Goal: Information Seeking & Learning: Learn about a topic

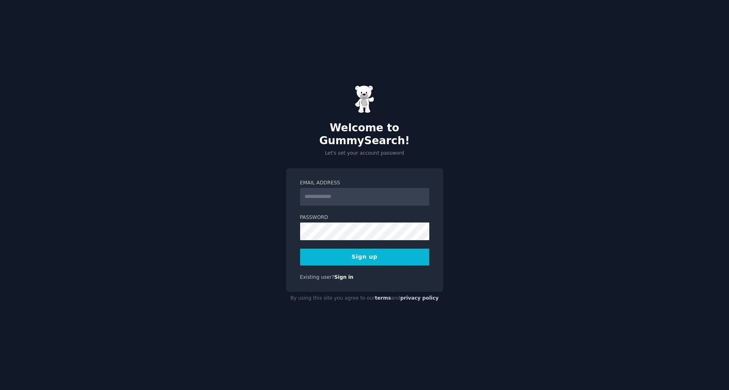
click at [343, 191] on input "Email Address" at bounding box center [364, 197] width 129 height 18
type input "**********"
click at [332, 251] on button "Sign up" at bounding box center [364, 256] width 129 height 17
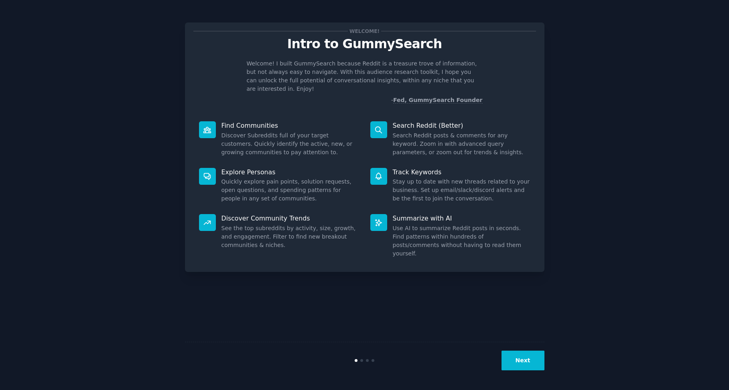
click at [528, 354] on button "Next" at bounding box center [523, 360] width 43 height 20
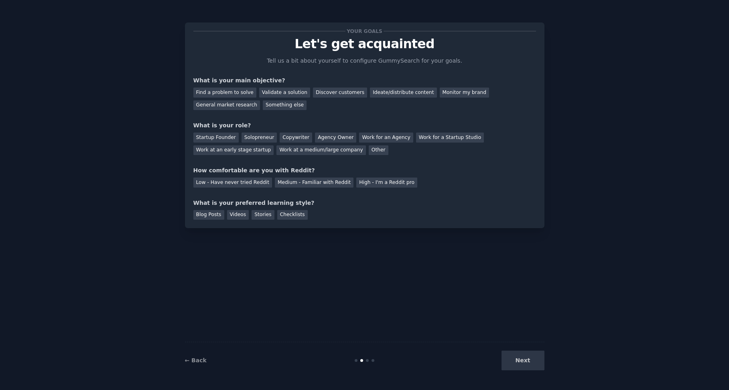
click at [523, 365] on div "Next" at bounding box center [485, 360] width 120 height 20
click at [522, 360] on div "Next" at bounding box center [485, 360] width 120 height 20
drag, startPoint x: 189, startPoint y: 79, endPoint x: 271, endPoint y: 80, distance: 81.5
click at [271, 80] on div "Your goals Let's get acquainted Tell us a bit about yourself to configure Gummy…" at bounding box center [365, 124] width 360 height 205
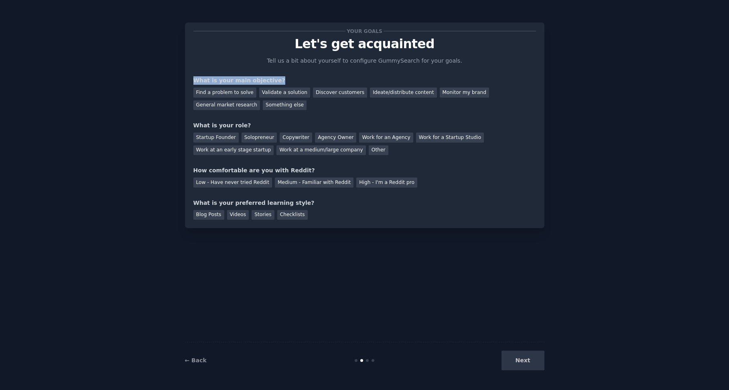
click at [380, 114] on div "Your goals Let's get acquainted Tell us a bit about yourself to configure Gummy…" at bounding box center [364, 125] width 343 height 189
click at [380, 93] on div "Ideate/distribute content" at bounding box center [403, 92] width 67 height 10
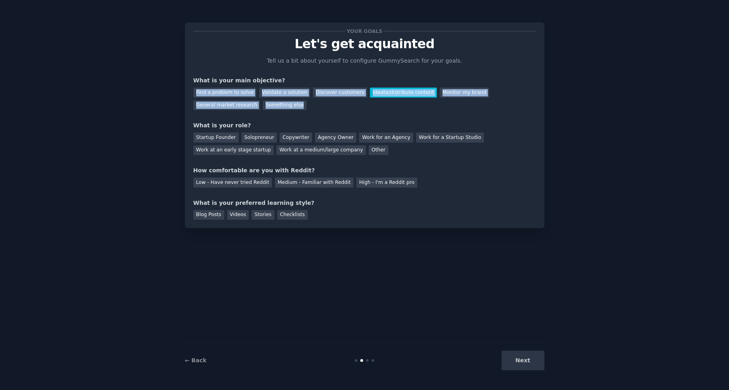
drag, startPoint x: 188, startPoint y: 89, endPoint x: 236, endPoint y: 109, distance: 51.9
click at [236, 109] on div "Your goals Let's get acquainted Tell us a bit about yourself to configure Gummy…" at bounding box center [365, 124] width 360 height 205
select select "en"
click at [242, 120] on body "Your goals Let's get acquainted Tell us a bit about yourself to configure Gummy…" at bounding box center [364, 195] width 729 height 390
click at [370, 91] on div "Ideate/distribute content" at bounding box center [403, 92] width 67 height 10
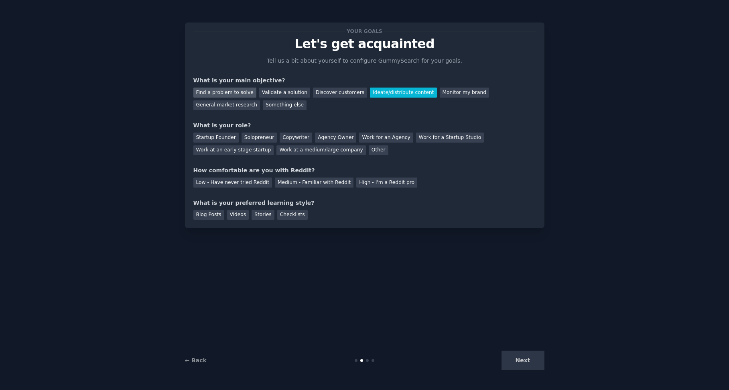
click at [232, 91] on div "Find a problem to solve" at bounding box center [224, 92] width 63 height 10
click at [270, 88] on div "Validate a solution" at bounding box center [284, 92] width 51 height 10
click at [225, 93] on div "Find a problem to solve" at bounding box center [224, 92] width 63 height 10
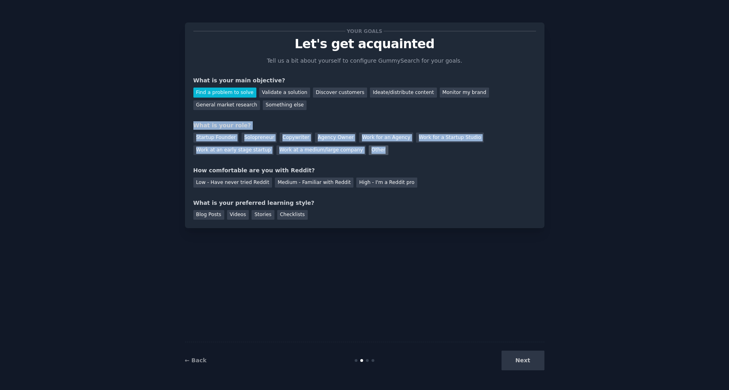
drag, startPoint x: 193, startPoint y: 125, endPoint x: 293, endPoint y: 152, distance: 103.1
click at [293, 152] on div "Your goals Let's get acquainted Tell us a bit about yourself to configure Gummy…" at bounding box center [365, 124] width 360 height 205
select select "en"
click at [298, 162] on body "Your goals Let's get acquainted Tell us a bit about yourself to configure Gummy…" at bounding box center [364, 195] width 729 height 390
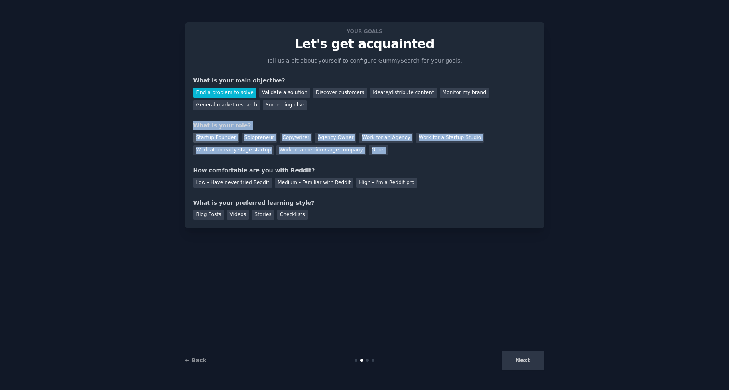
click at [222, 138] on div "Startup Founder" at bounding box center [215, 137] width 45 height 10
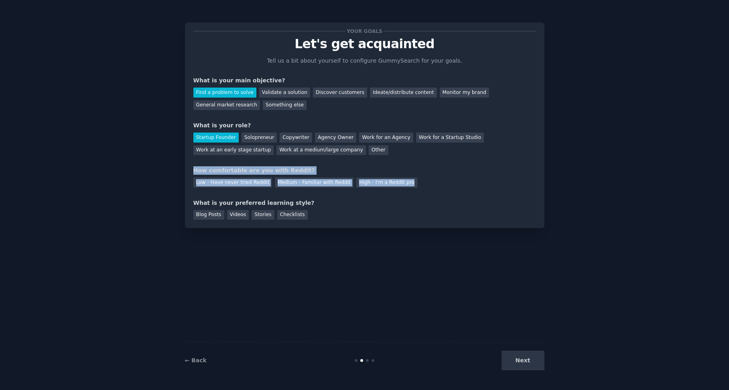
drag, startPoint x: 191, startPoint y: 169, endPoint x: 406, endPoint y: 183, distance: 215.5
click at [406, 183] on div "Your goals Let's get acquainted Tell us a bit about yourself to configure Gummy…" at bounding box center [365, 124] width 360 height 205
select select "en"
click at [414, 194] on body "Your goals Let's get acquainted Tell us a bit about yourself to configure Gummy…" at bounding box center [364, 195] width 729 height 390
click at [221, 182] on div "Low - Have never tried Reddit" at bounding box center [232, 182] width 79 height 10
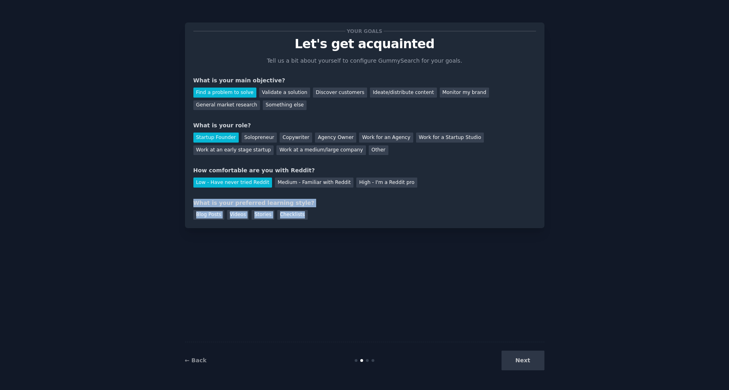
drag, startPoint x: 188, startPoint y: 202, endPoint x: 315, endPoint y: 214, distance: 127.8
click at [315, 214] on div "Your goals Let's get acquainted Tell us a bit about yourself to configure Gummy…" at bounding box center [365, 124] width 360 height 205
select select "en"
click at [322, 224] on body "Your goals Let's get acquainted Tell us a bit about yourself to configure Gummy…" at bounding box center [364, 195] width 729 height 390
click at [284, 213] on div "Checklists" at bounding box center [292, 215] width 30 height 10
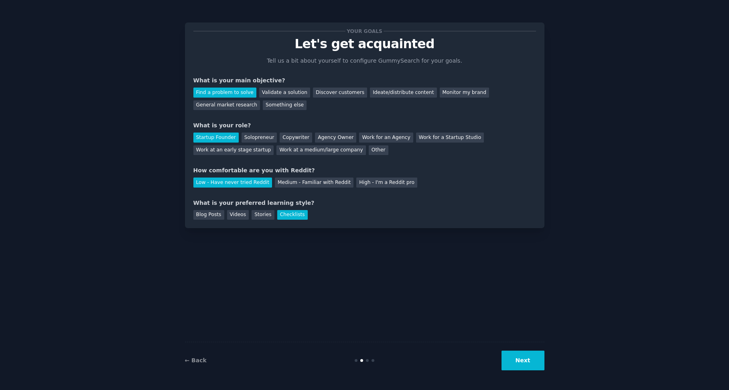
click at [520, 362] on button "Next" at bounding box center [523, 360] width 43 height 20
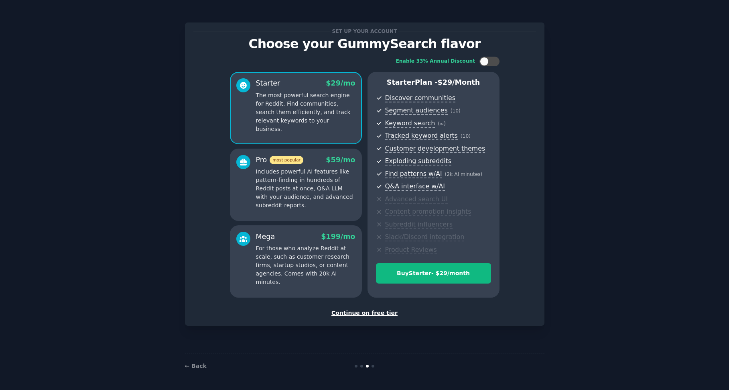
click at [366, 314] on div "Continue on free tier" at bounding box center [364, 313] width 343 height 8
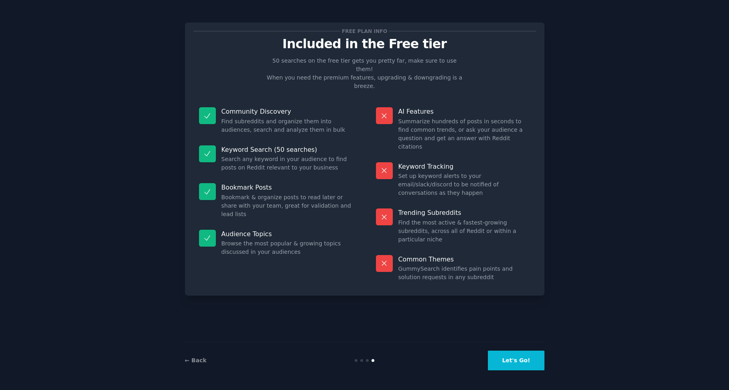
click at [518, 358] on button "Let's Go!" at bounding box center [516, 360] width 56 height 20
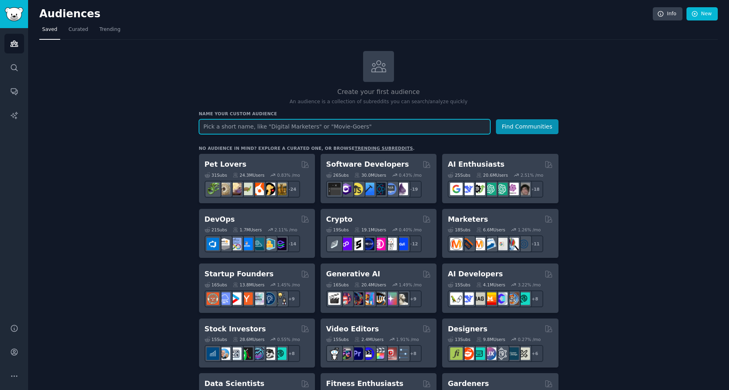
click at [320, 133] on input "text" at bounding box center [344, 126] width 291 height 15
click at [320, 126] on input "text" at bounding box center [344, 126] width 291 height 15
drag, startPoint x: 313, startPoint y: 132, endPoint x: 176, endPoint y: 139, distance: 136.6
paste input "ineering"
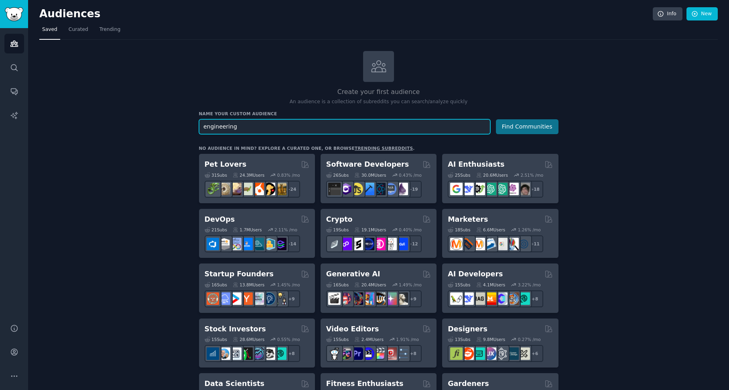
type input "engineering"
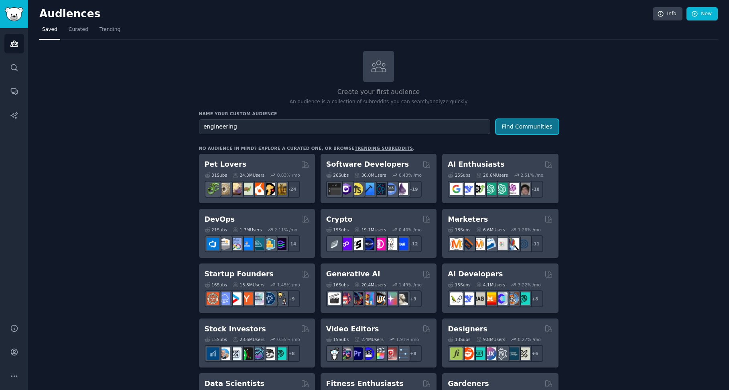
click at [520, 128] on button "Find Communities" at bounding box center [527, 126] width 63 height 15
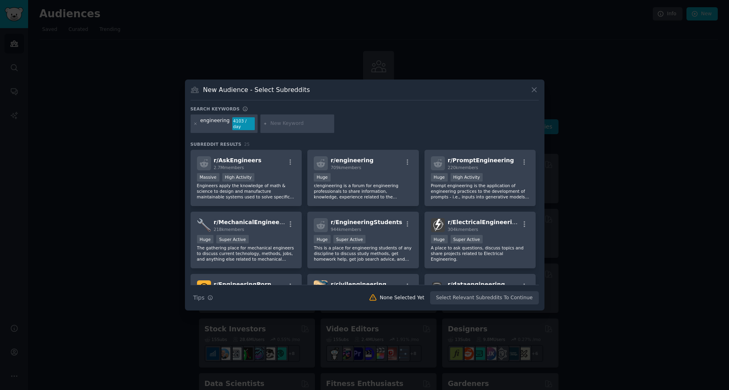
click at [278, 124] on input "text" at bounding box center [300, 123] width 61 height 7
click at [359, 176] on div "100,000 - 1,000,000 members Huge" at bounding box center [363, 178] width 99 height 10
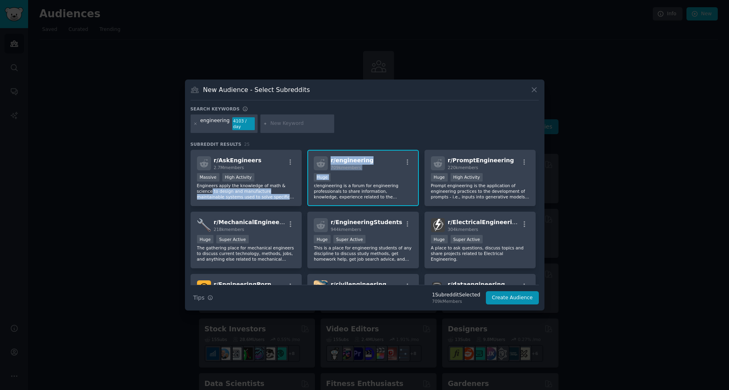
click at [304, 185] on div "r/ AskEngineers 2.7M members >= 80th percentile for submissions / day Massive H…" at bounding box center [365, 389] width 348 height 479
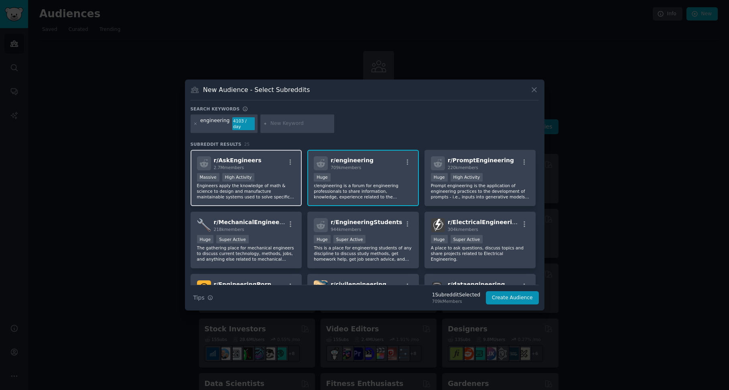
click at [288, 169] on div "r/ AskEngineers 2.7M members >= 80th percentile for submissions / day Massive H…" at bounding box center [247, 178] width 112 height 57
click at [509, 297] on button "Create Audience" at bounding box center [512, 298] width 53 height 14
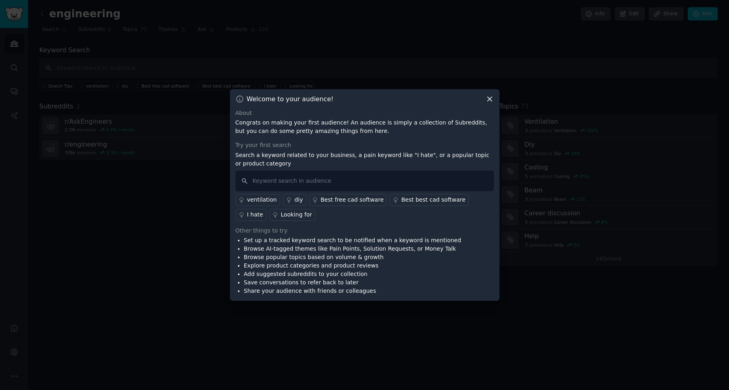
click at [489, 97] on icon at bounding box center [490, 99] width 8 height 8
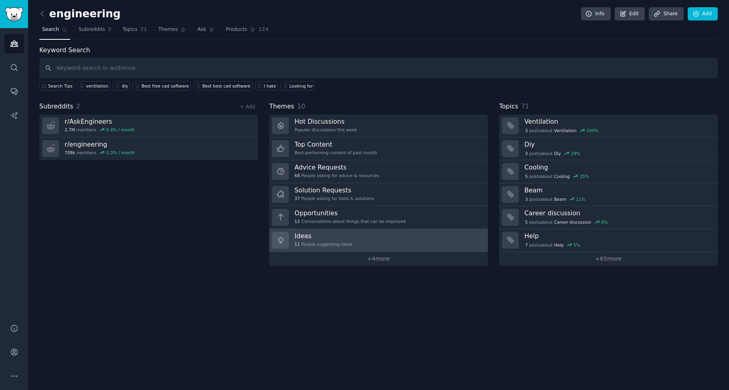
click at [345, 237] on link "Ideas 11 People suggesting ideas" at bounding box center [378, 240] width 219 height 23
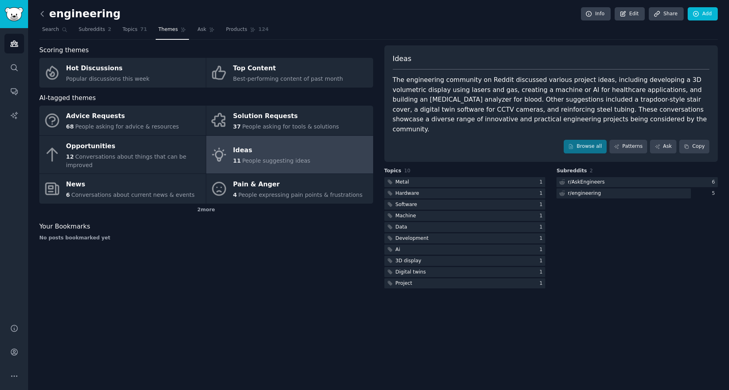
click at [44, 13] on icon at bounding box center [42, 14] width 8 height 8
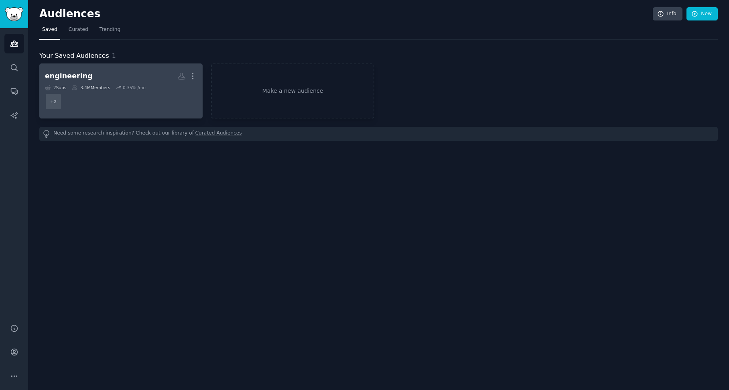
click at [150, 91] on dd "+ 2" at bounding box center [121, 101] width 152 height 22
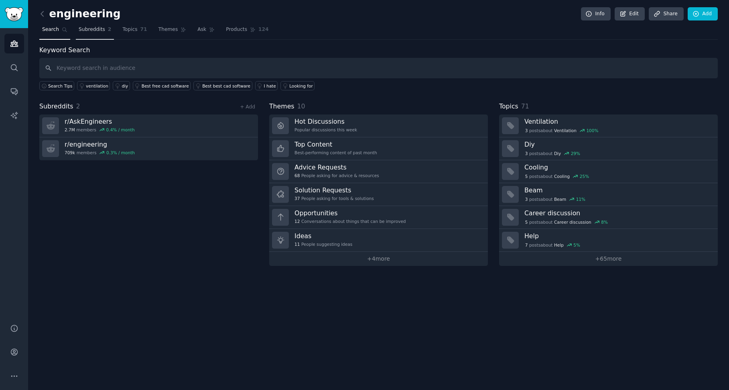
click at [88, 28] on span "Subreddits" at bounding box center [92, 29] width 26 height 7
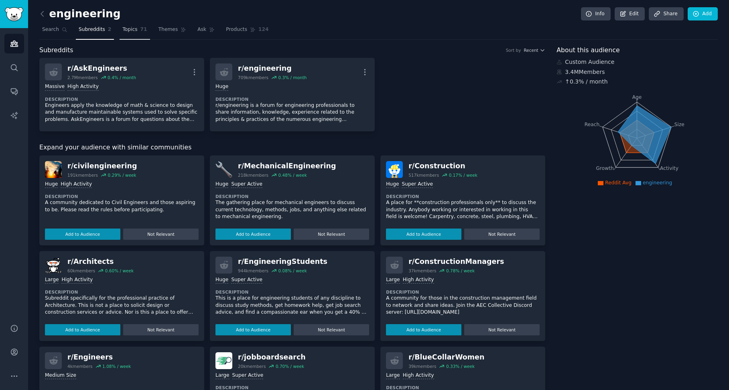
click at [140, 27] on span "71" at bounding box center [143, 29] width 7 height 7
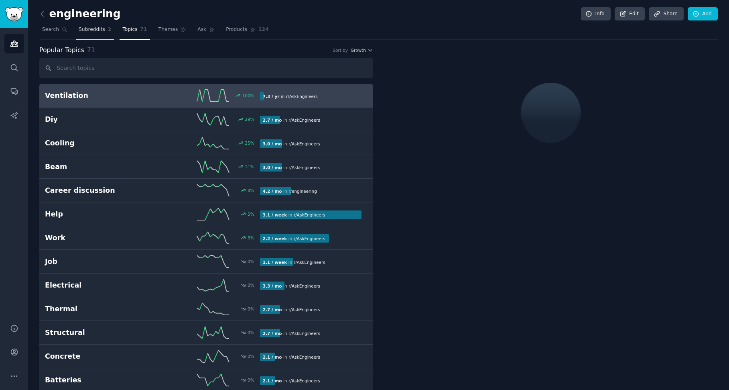
click at [95, 29] on span "Subreddits" at bounding box center [92, 29] width 26 height 7
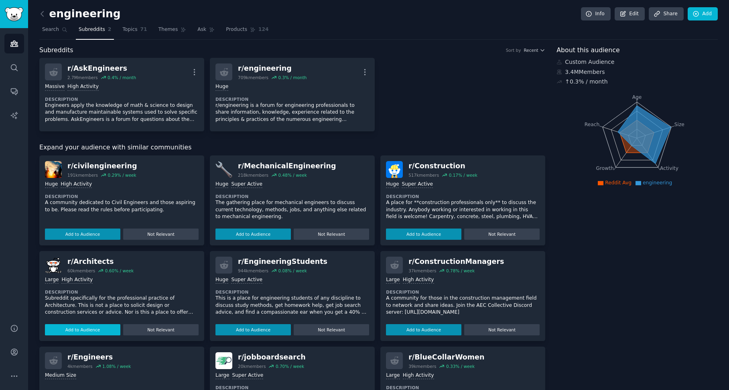
click at [106, 327] on button "Add to Audience" at bounding box center [82, 329] width 75 height 11
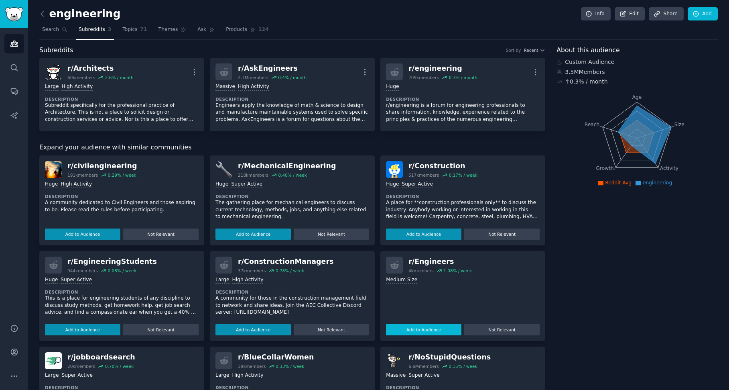
click at [418, 328] on button "Add to Audience" at bounding box center [423, 329] width 75 height 11
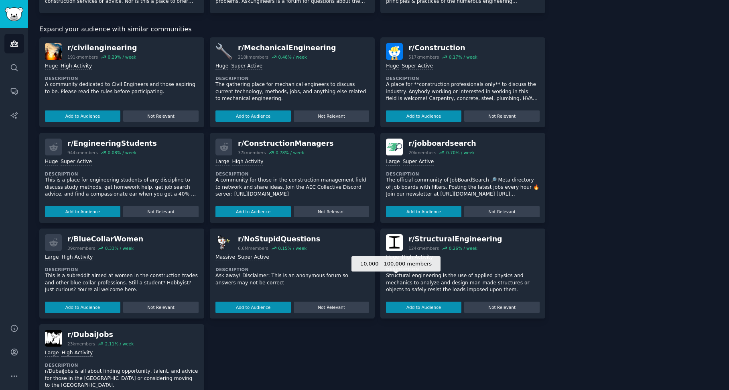
scroll to position [120, 0]
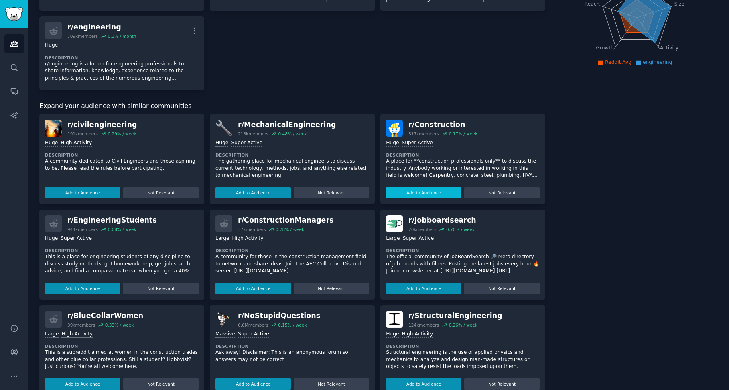
click at [423, 193] on button "Add to Audience" at bounding box center [423, 192] width 75 height 11
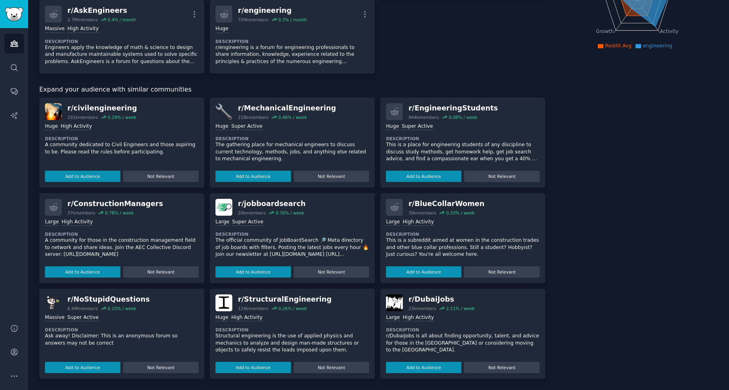
scroll to position [0, 0]
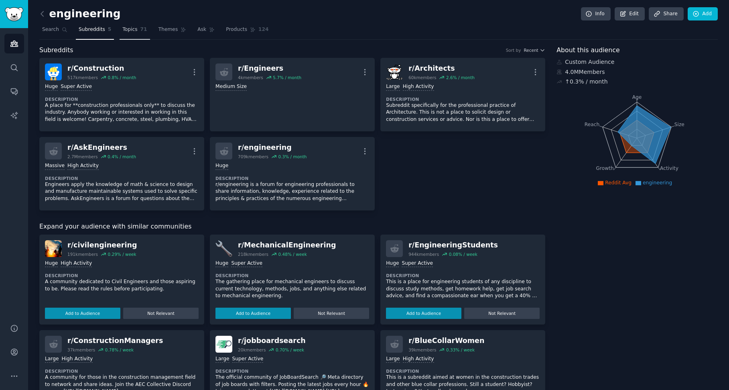
click at [127, 31] on span "Topics" at bounding box center [129, 29] width 15 height 7
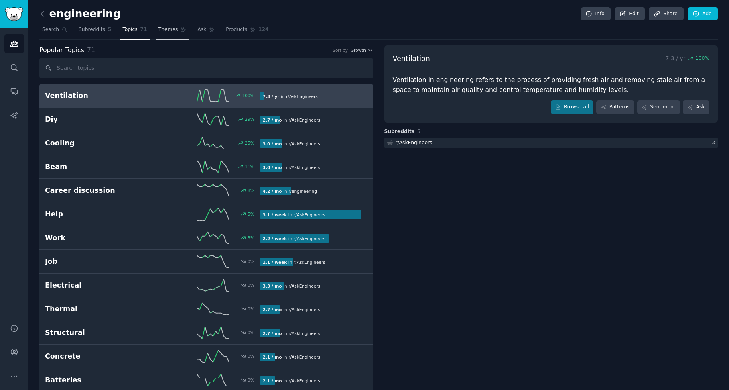
click at [167, 31] on span "Themes" at bounding box center [168, 29] width 20 height 7
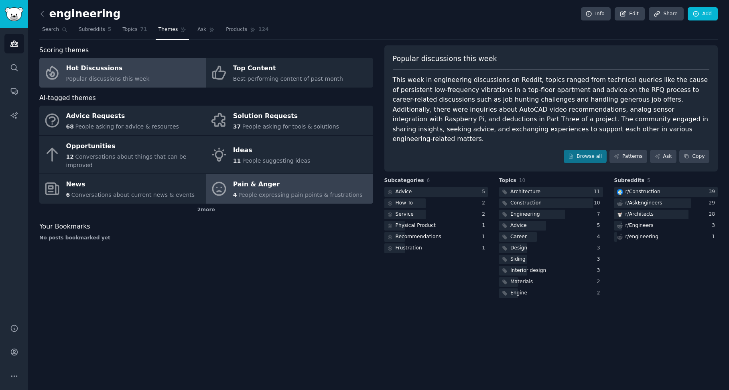
click at [287, 180] on div "Pain & Anger" at bounding box center [298, 184] width 130 height 13
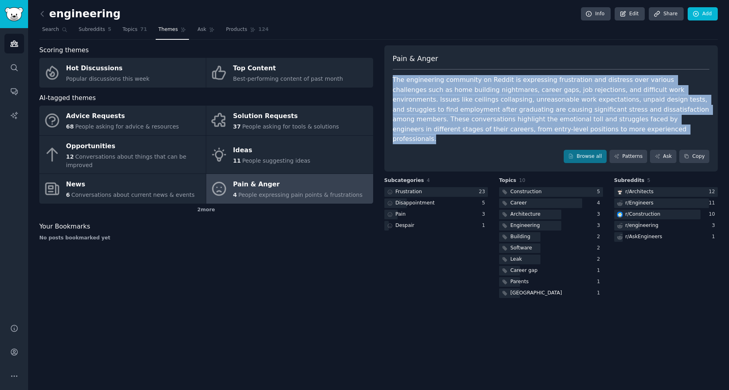
drag, startPoint x: 388, startPoint y: 80, endPoint x: 478, endPoint y: 128, distance: 102.5
click at [478, 128] on div "Pain & Anger The engineering community on Reddit is expressing frustration and …" at bounding box center [551, 108] width 334 height 126
select select "en"
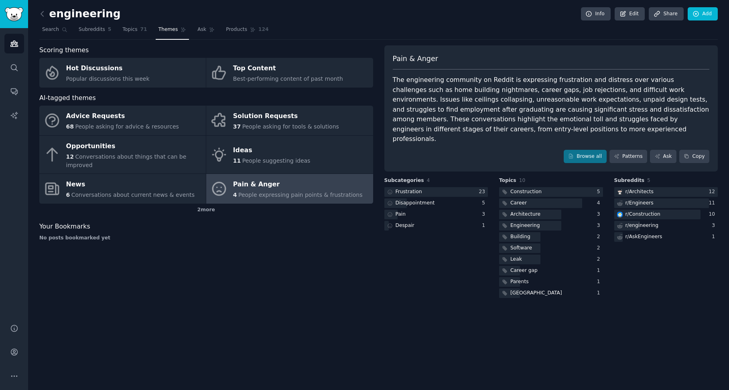
drag, startPoint x: 473, startPoint y: 166, endPoint x: 628, endPoint y: 166, distance: 155.3
drag, startPoint x: 491, startPoint y: 173, endPoint x: 577, endPoint y: 172, distance: 85.9
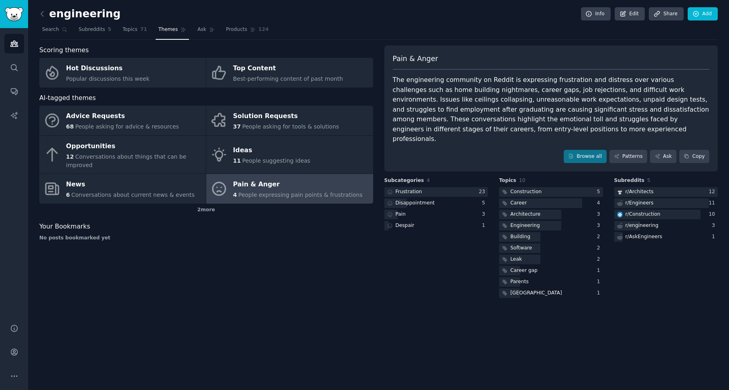
scroll to position [8, 0]
drag, startPoint x: 488, startPoint y: 182, endPoint x: 569, endPoint y: 189, distance: 81.0
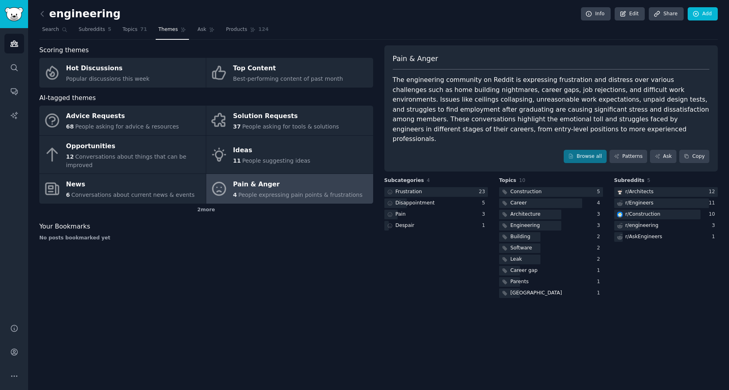
drag, startPoint x: 545, startPoint y: 187, endPoint x: 618, endPoint y: 189, distance: 72.3
drag, startPoint x: 508, startPoint y: 197, endPoint x: 607, endPoint y: 197, distance: 99.1
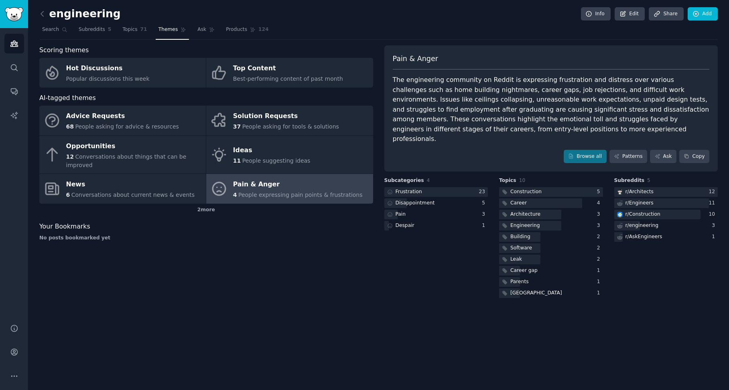
drag, startPoint x: 491, startPoint y: 203, endPoint x: 599, endPoint y: 201, distance: 108.8
click at [665, 127] on div "The engineering community on Reddit is expressing frustration and distress over…" at bounding box center [551, 109] width 317 height 69
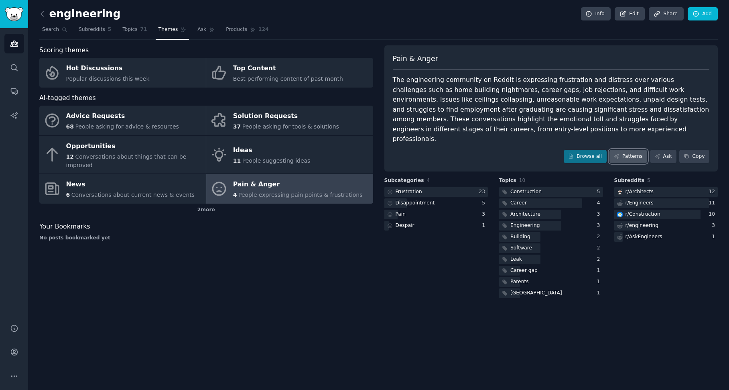
click at [630, 150] on link "Patterns" at bounding box center [628, 157] width 38 height 14
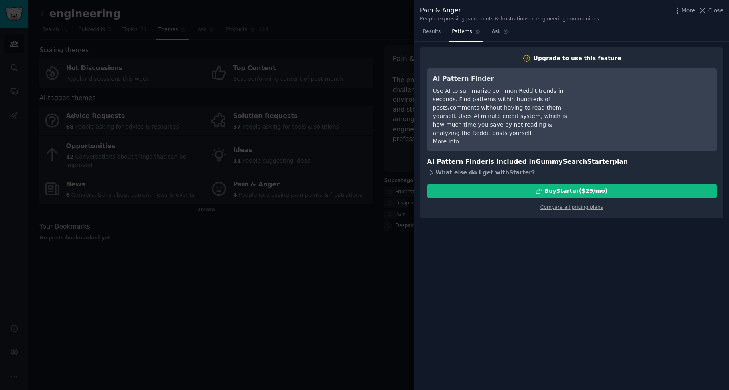
click at [431, 168] on icon at bounding box center [431, 172] width 8 height 8
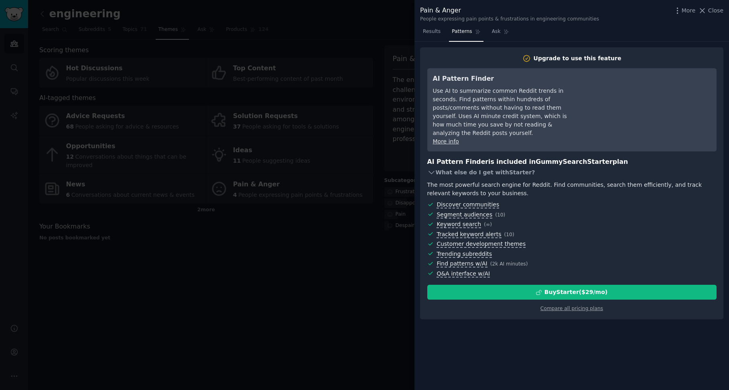
click at [431, 168] on icon at bounding box center [431, 172] width 8 height 8
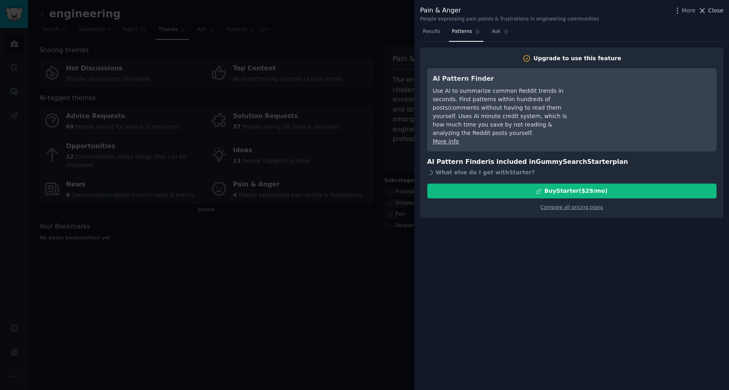
click at [711, 10] on span "Close" at bounding box center [715, 10] width 15 height 8
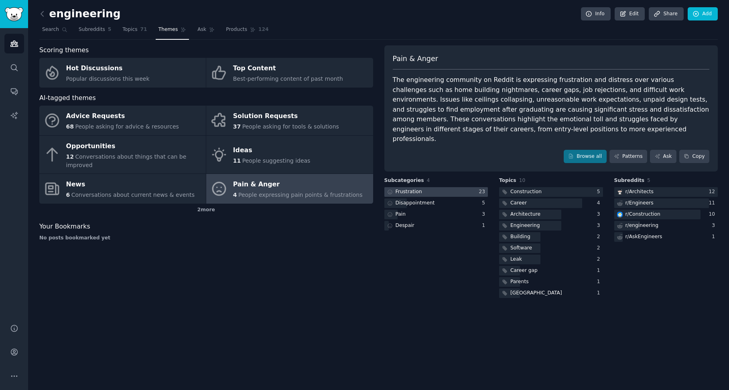
click at [415, 188] on div "Frustration" at bounding box center [409, 191] width 26 height 7
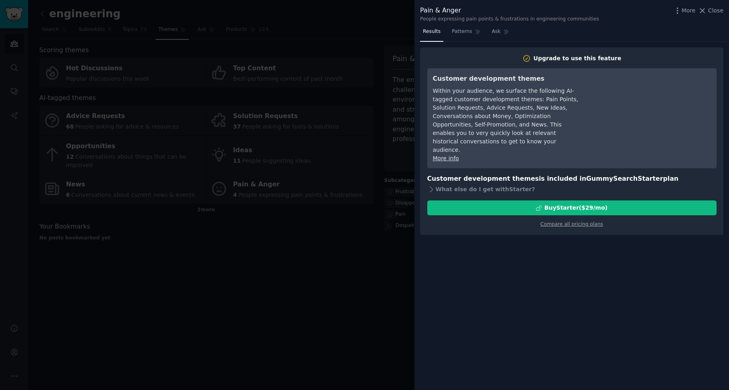
click at [353, 257] on div at bounding box center [364, 195] width 729 height 390
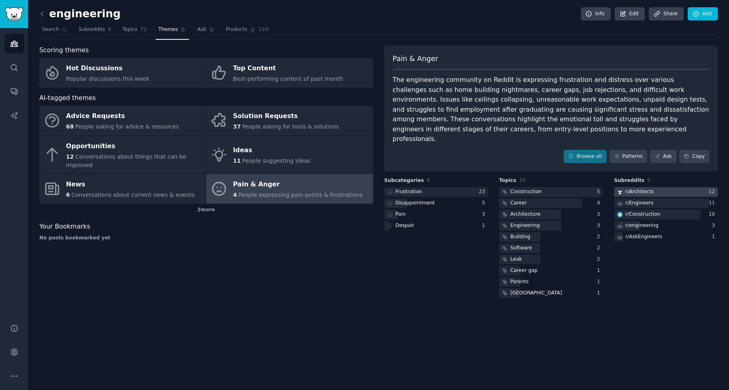
click at [645, 188] on div "r/ Architects" at bounding box center [640, 191] width 28 height 7
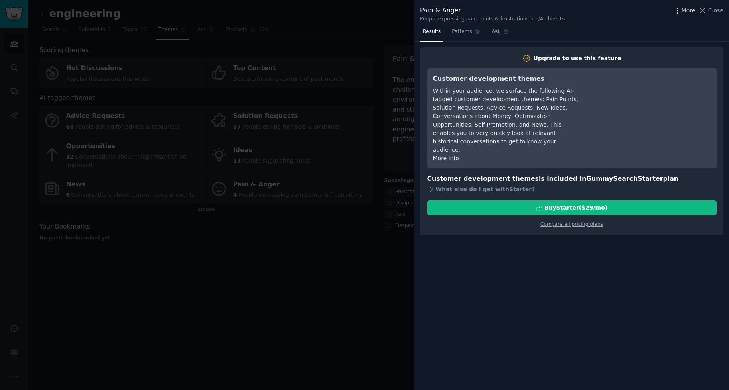
click at [681, 8] on icon "button" at bounding box center [677, 10] width 8 height 8
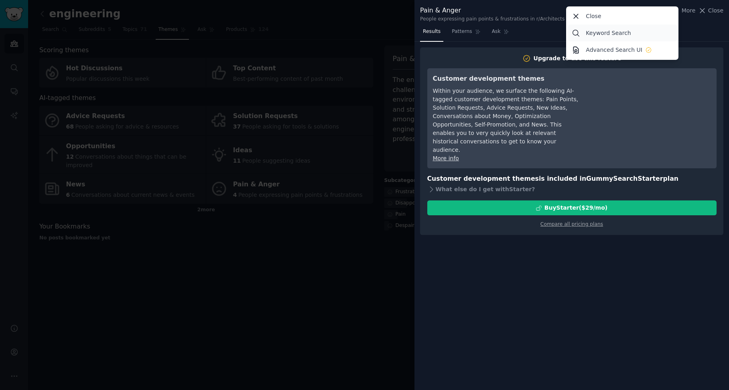
click at [611, 34] on p "Keyword Search" at bounding box center [608, 33] width 45 height 8
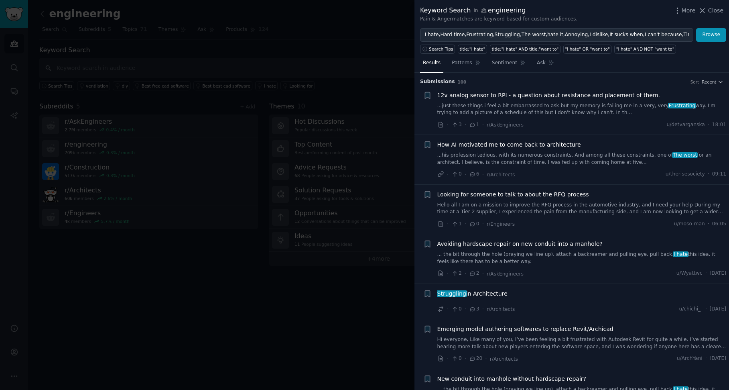
click at [356, 103] on div at bounding box center [364, 195] width 729 height 390
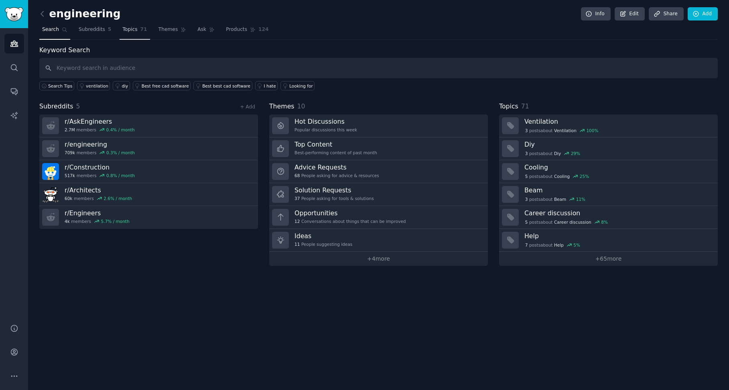
click at [128, 30] on span "Topics" at bounding box center [129, 29] width 15 height 7
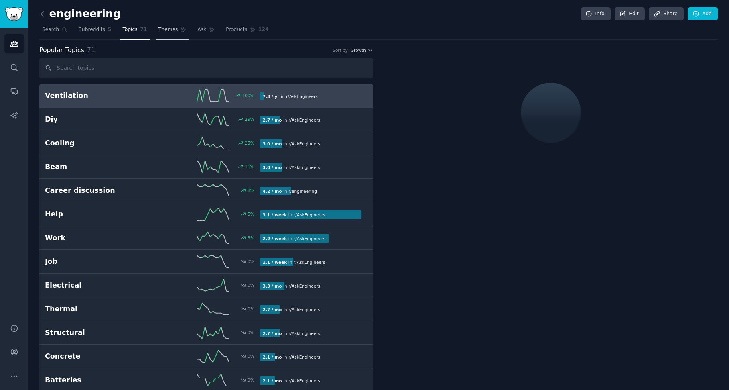
click at [163, 26] on span "Themes" at bounding box center [168, 29] width 20 height 7
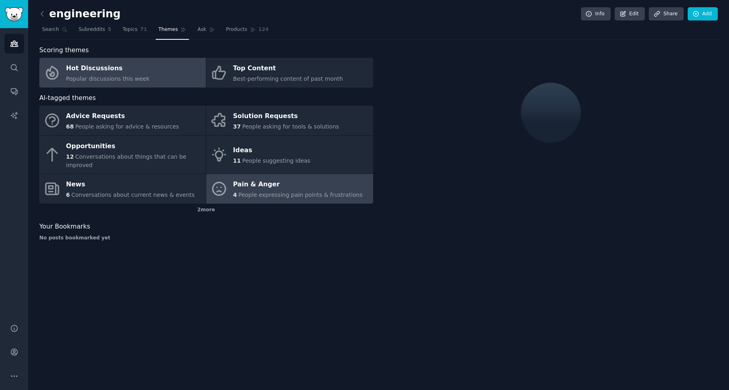
click at [301, 191] on span "People expressing pain points & frustrations" at bounding box center [300, 194] width 124 height 6
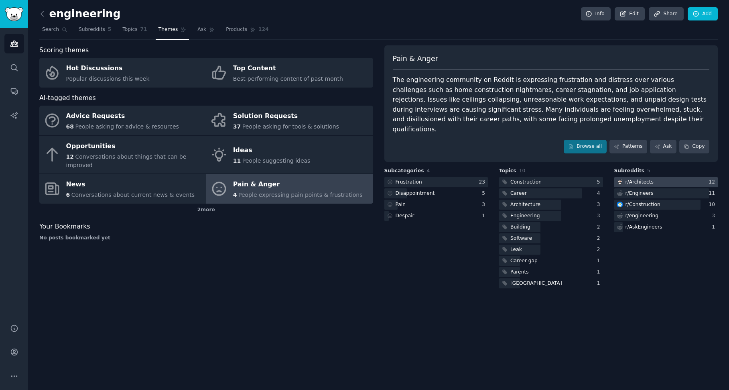
click at [645, 179] on div "r/ Architects" at bounding box center [640, 182] width 28 height 7
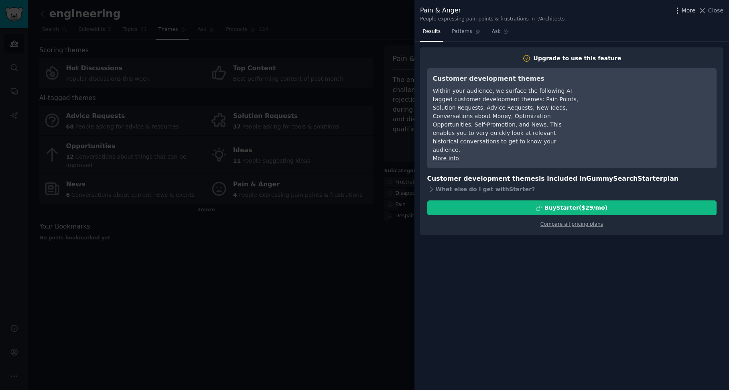
click at [689, 10] on span "More" at bounding box center [689, 10] width 14 height 8
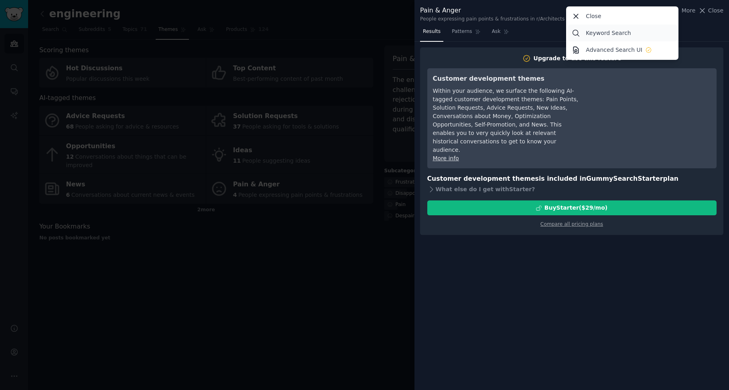
click at [603, 32] on p "Keyword Search" at bounding box center [608, 33] width 45 height 8
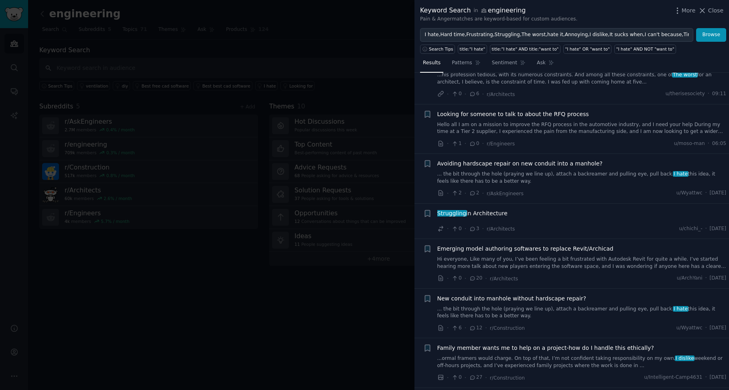
scroll to position [120, 0]
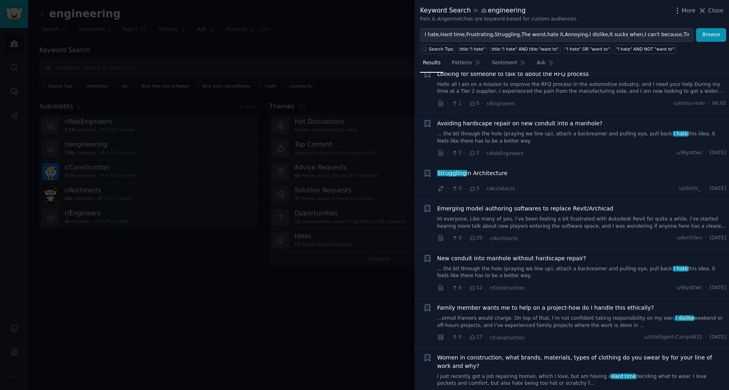
click at [144, 220] on div at bounding box center [364, 195] width 729 height 390
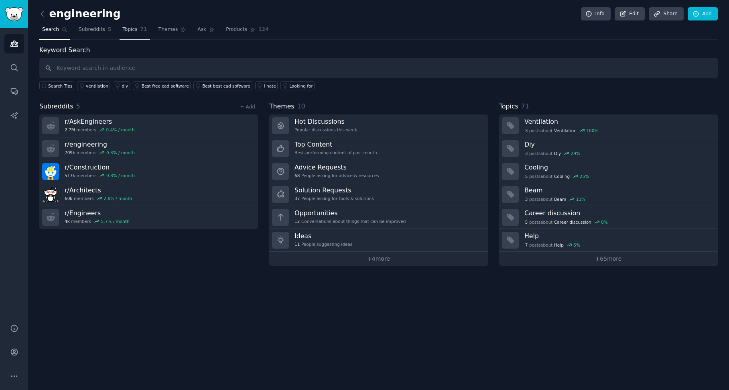
click at [131, 29] on span "Topics" at bounding box center [129, 29] width 15 height 7
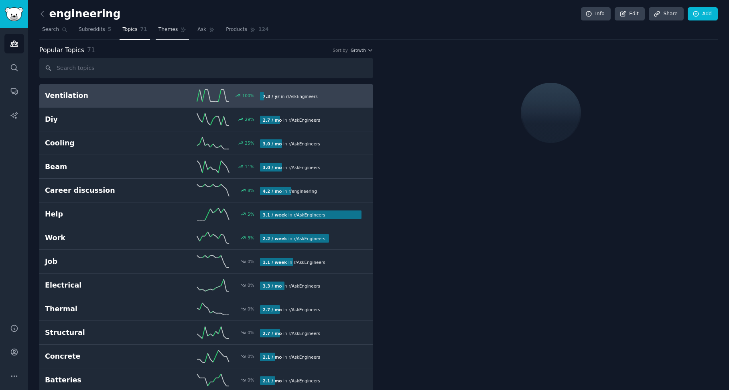
click at [158, 31] on span "Themes" at bounding box center [168, 29] width 20 height 7
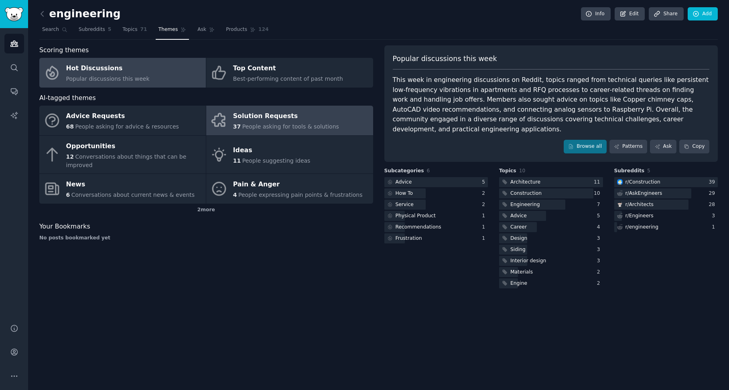
click at [256, 118] on div "Solution Requests" at bounding box center [286, 116] width 106 height 13
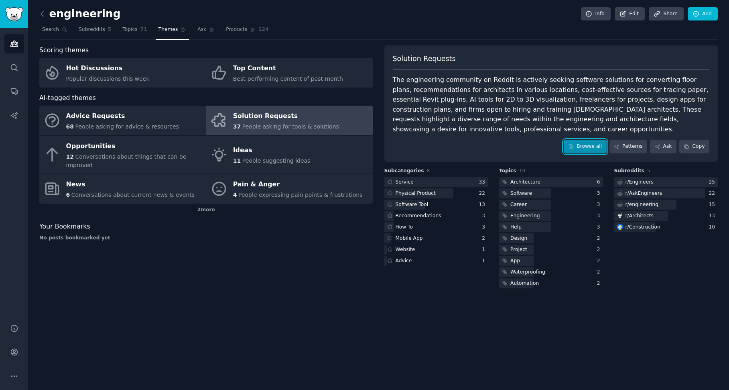
click at [584, 140] on link "Browse all" at bounding box center [585, 147] width 43 height 14
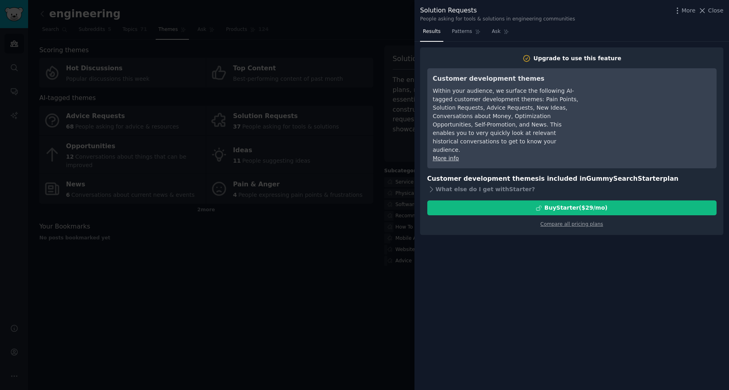
click at [384, 250] on div at bounding box center [364, 195] width 729 height 390
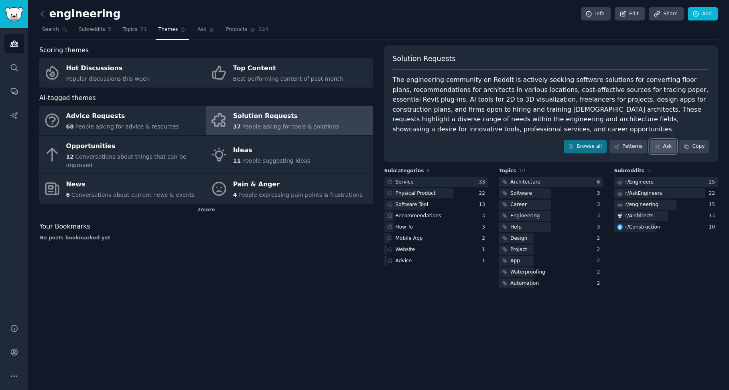
click at [667, 140] on link "Ask" at bounding box center [663, 147] width 26 height 14
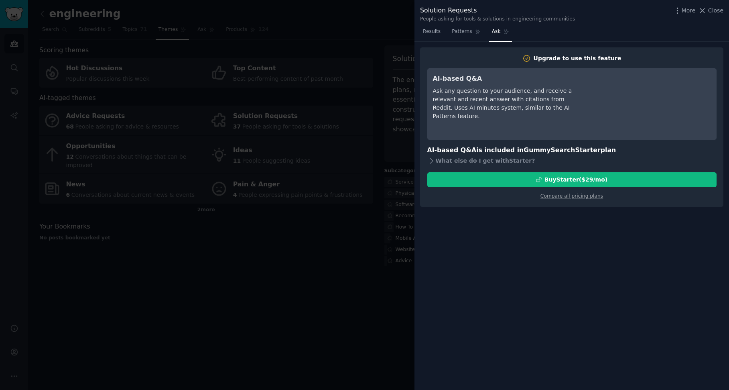
click at [378, 276] on div at bounding box center [364, 195] width 729 height 390
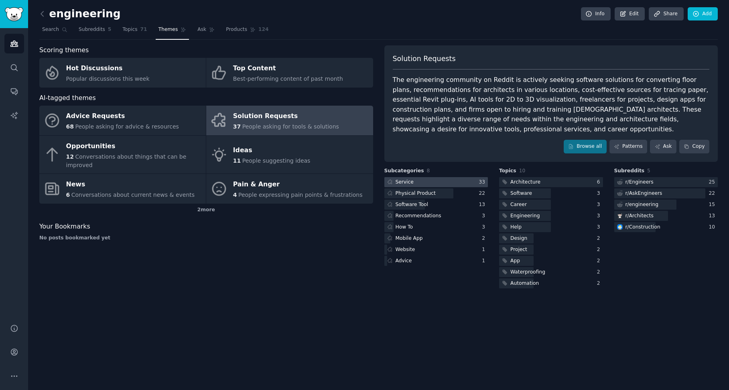
click at [409, 179] on div "Service" at bounding box center [405, 182] width 18 height 7
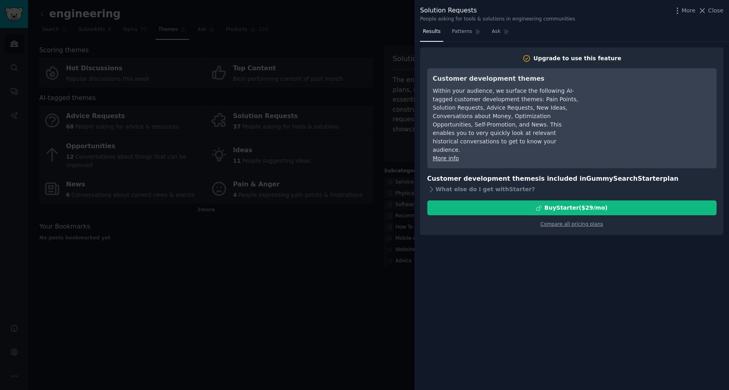
click at [354, 276] on div at bounding box center [364, 195] width 729 height 390
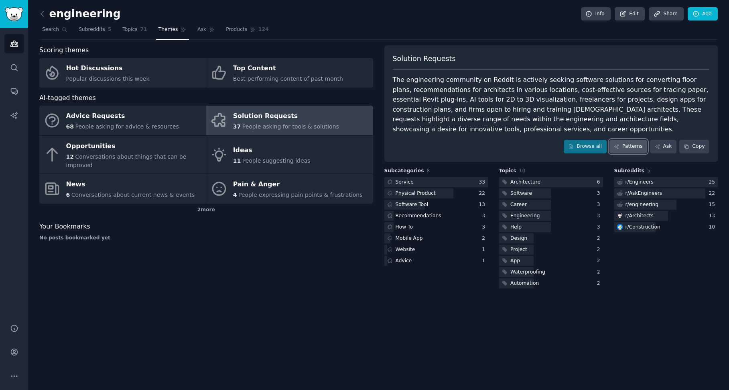
click at [641, 140] on link "Patterns" at bounding box center [628, 147] width 38 height 14
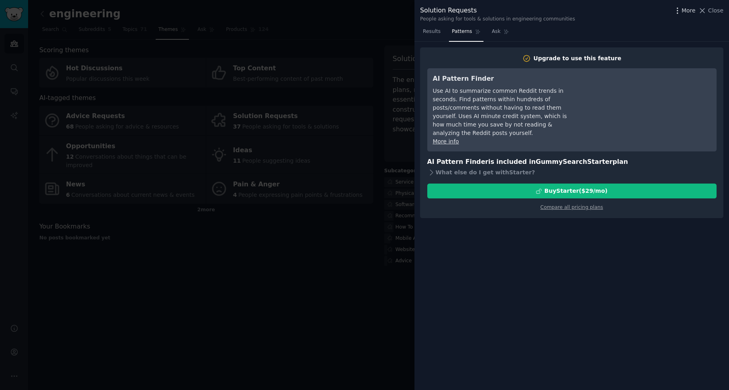
click at [679, 12] on icon "button" at bounding box center [677, 10] width 8 height 8
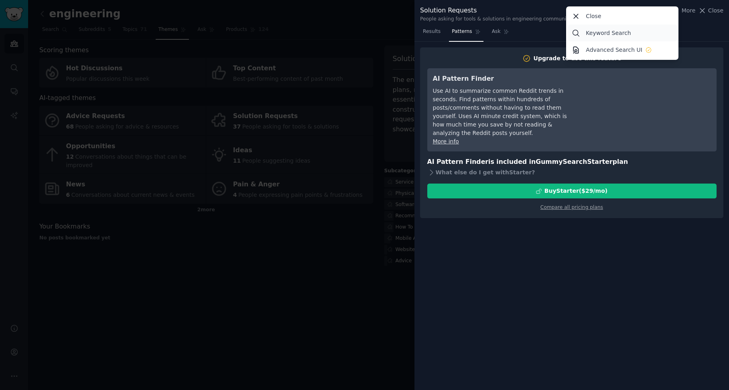
click at [605, 34] on p "Keyword Search" at bounding box center [608, 33] width 45 height 8
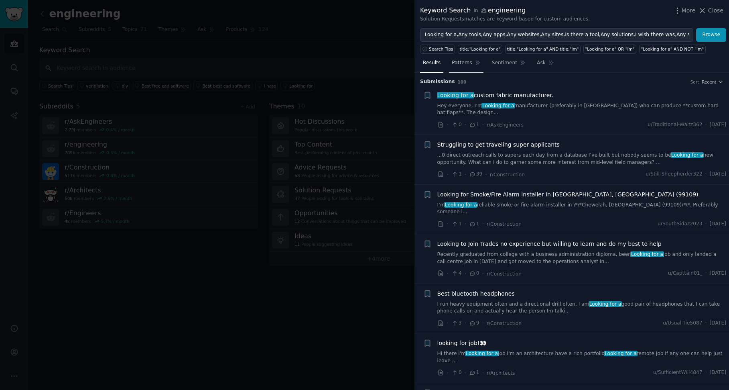
click at [457, 65] on span "Patterns" at bounding box center [462, 62] width 20 height 7
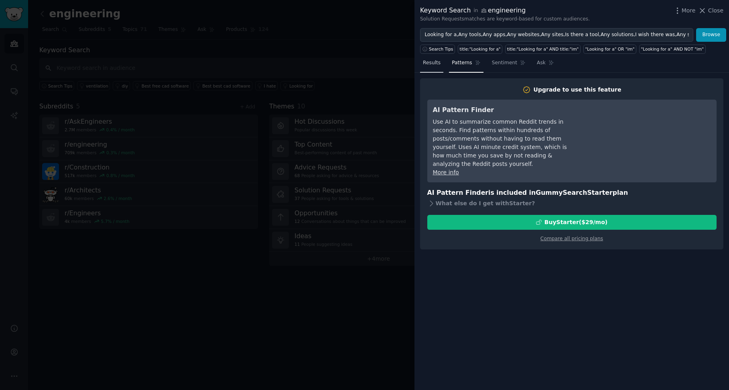
click at [435, 64] on span "Results" at bounding box center [432, 62] width 18 height 7
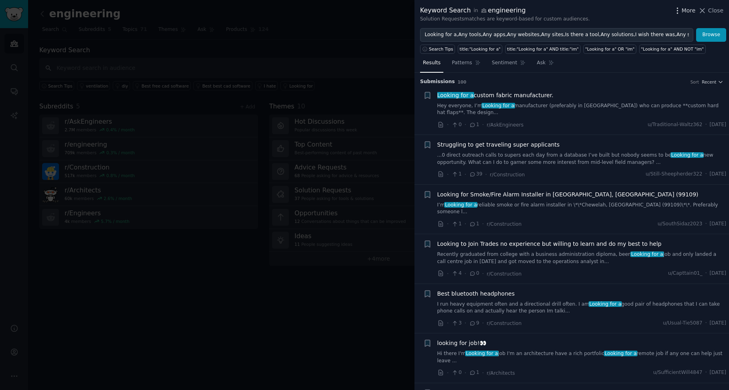
click at [681, 11] on icon "button" at bounding box center [677, 10] width 8 height 8
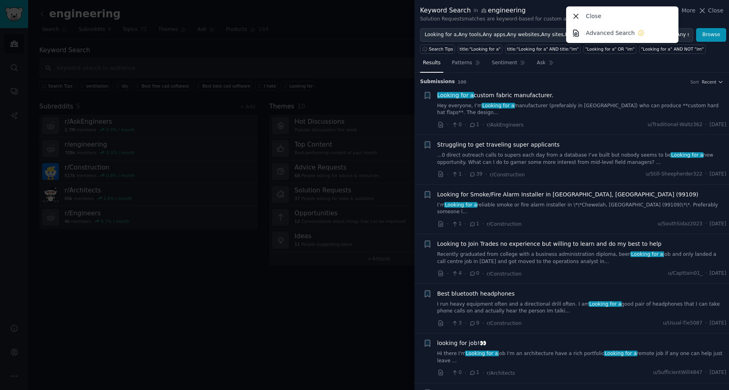
click at [597, 71] on div "Results Patterns Sentiment Ask" at bounding box center [571, 65] width 315 height 16
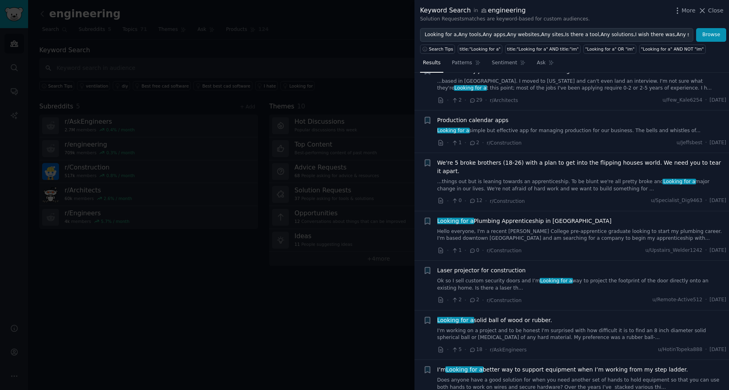
scroll to position [441, 0]
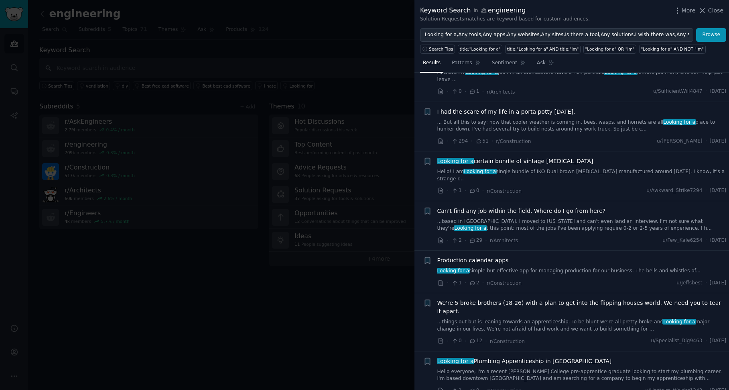
click at [488, 256] on span "Production calendar apps" at bounding box center [472, 260] width 71 height 8
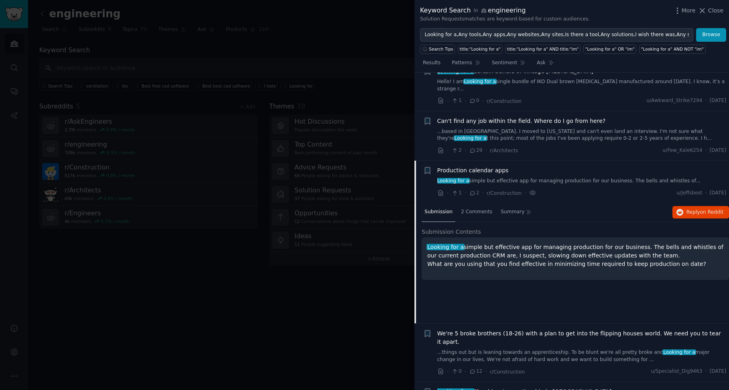
scroll to position [431, 0]
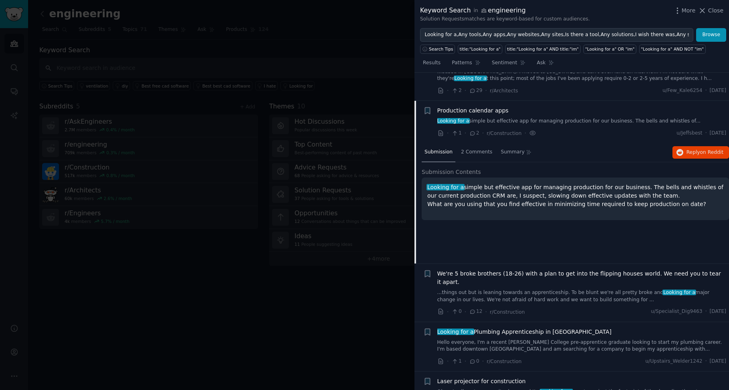
drag, startPoint x: 679, startPoint y: 176, endPoint x: 427, endPoint y: 158, distance: 253.0
click at [427, 183] on p "Looking for a simple but effective app for managing production for our business…" at bounding box center [575, 195] width 296 height 25
select select "en"
click at [434, 157] on body "Audiences Search Conversations AI Reports Help Account More engineering Info Ed…" at bounding box center [364, 195] width 729 height 390
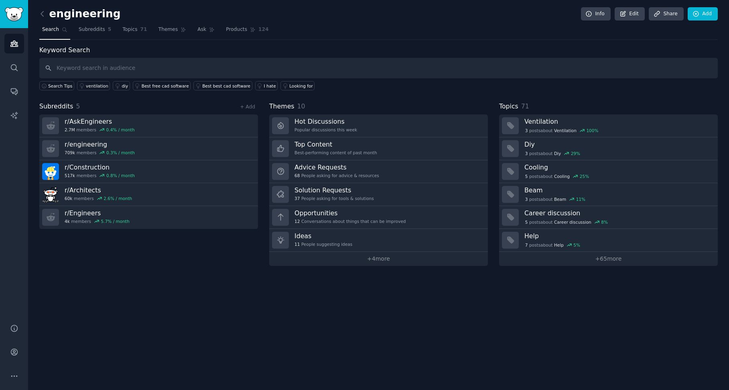
click at [410, 83] on div "Search Tips ventilation diy Best free cad software Best best cad software I hat…" at bounding box center [378, 84] width 679 height 12
click at [170, 28] on link "Themes" at bounding box center [173, 31] width 34 height 16
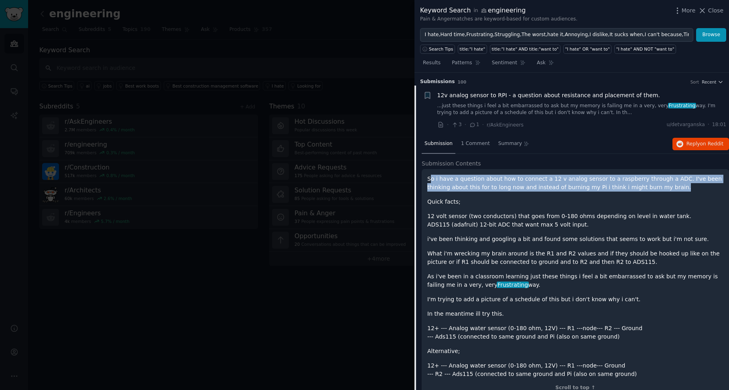
drag, startPoint x: 429, startPoint y: 181, endPoint x: 644, endPoint y: 188, distance: 214.4
click at [644, 188] on p "So i have a question about how to connect a 12 v analog sensor to a raspberry t…" at bounding box center [575, 183] width 296 height 17
select select "en"
click at [650, 199] on body "Audiences Search Conversations AI Reports Help Account More engineering Info Ed…" at bounding box center [364, 195] width 729 height 390
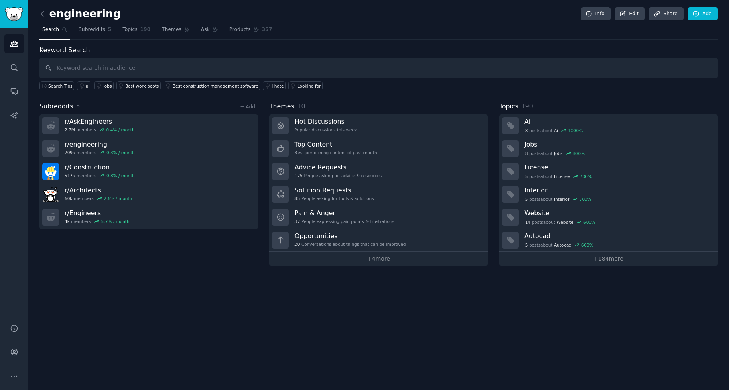
click at [533, 95] on div "Keyword Search Search Tips ai jobs Best work boots Best construction management…" at bounding box center [378, 155] width 679 height 220
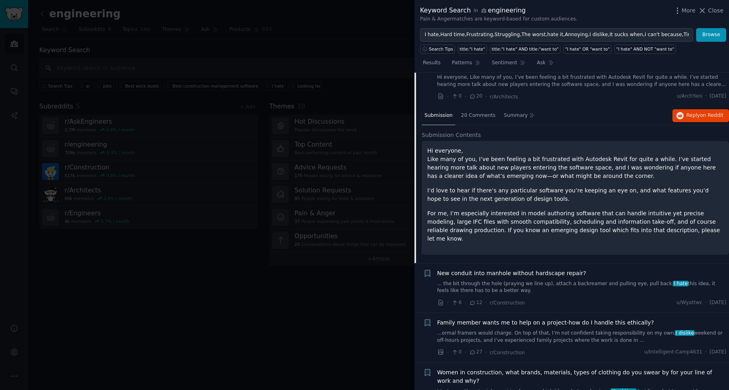
scroll to position [281, 0]
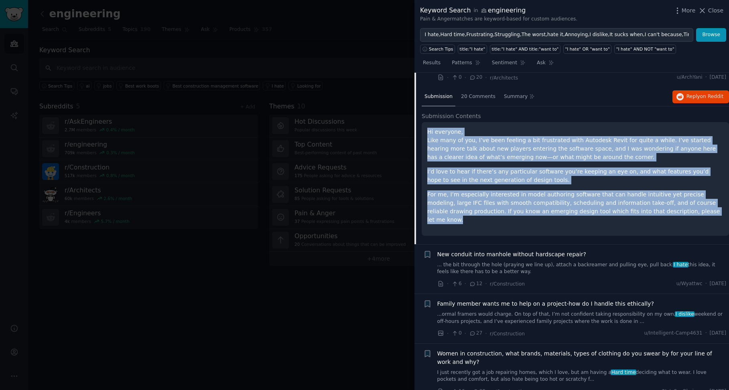
drag, startPoint x: 638, startPoint y: 213, endPoint x: 428, endPoint y: 130, distance: 226.1
click at [428, 130] on div "Hi everyone, Like many of you, I’ve been feeling a bit frustrated with Autodesk…" at bounding box center [575, 176] width 296 height 96
select select "en"
click at [417, 128] on body "Audiences Search Conversations AI Reports Help Account More engineering Info Ed…" at bounding box center [364, 195] width 729 height 390
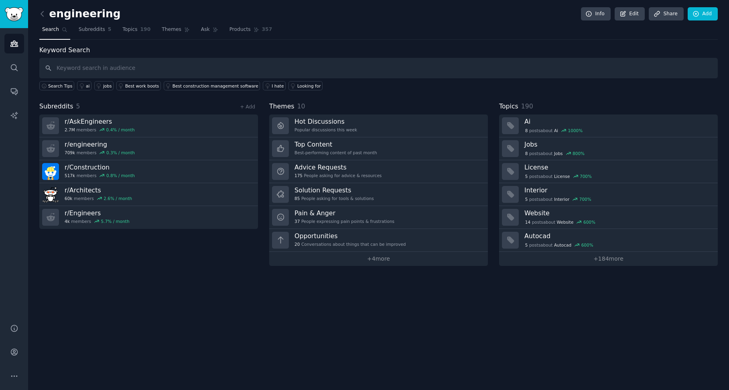
drag, startPoint x: 500, startPoint y: 66, endPoint x: 636, endPoint y: 67, distance: 136.4
